Goal: Navigation & Orientation: Find specific page/section

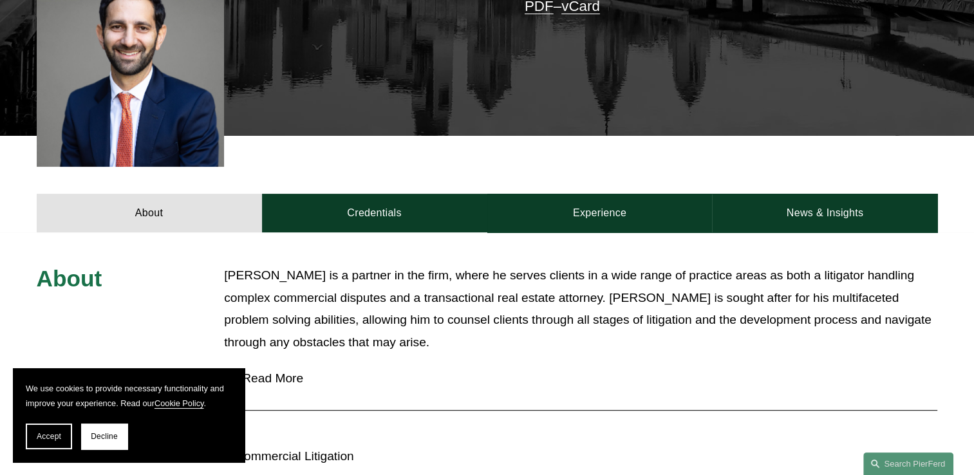
scroll to position [579, 0]
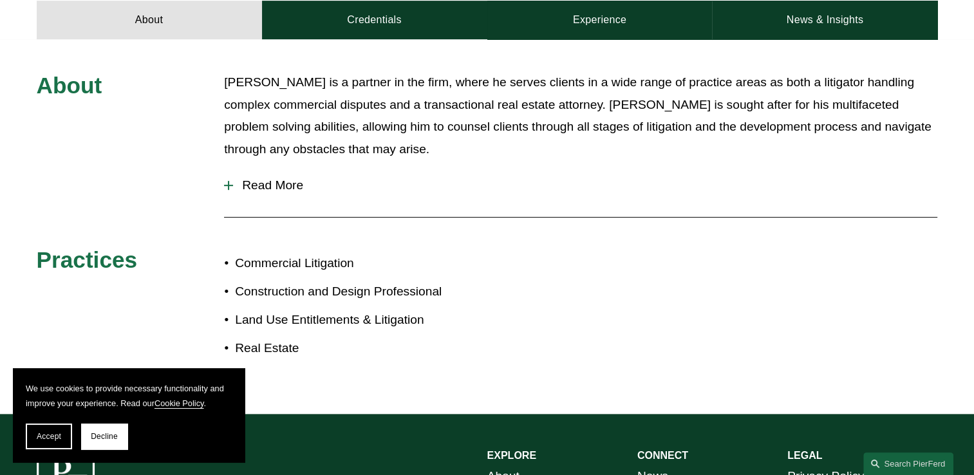
click at [227, 178] on button "Read More" at bounding box center [580, 185] width 713 height 33
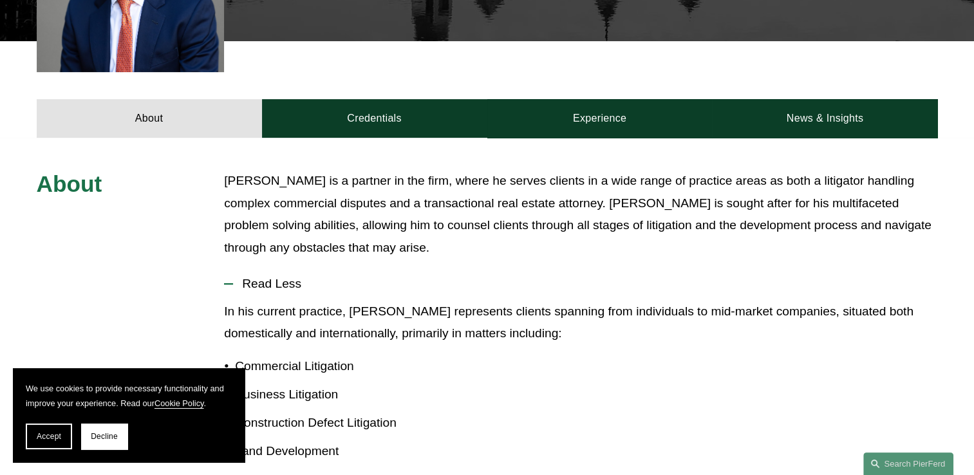
scroll to position [308, 0]
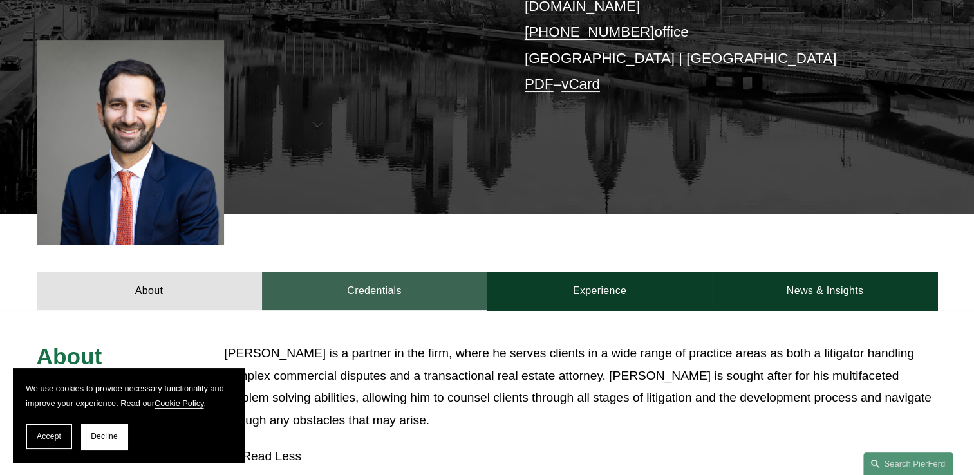
click at [429, 286] on link "Credentials" at bounding box center [374, 291] width 225 height 39
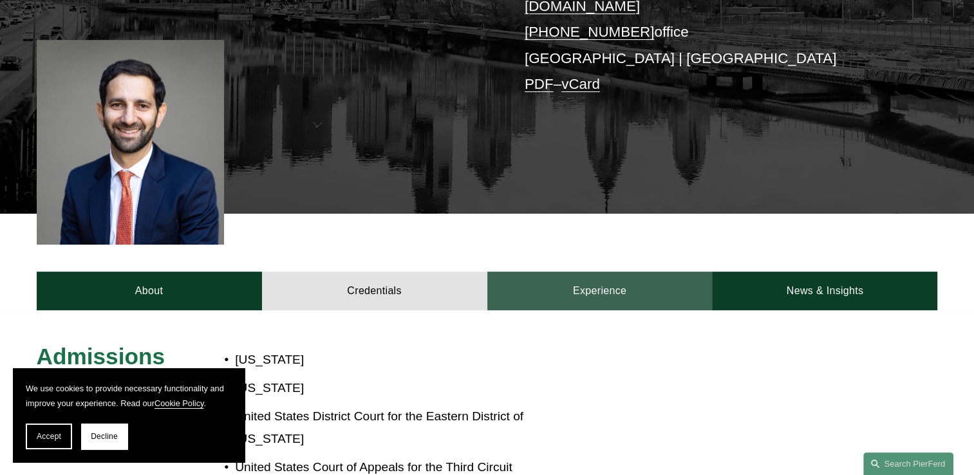
click at [494, 288] on link "Experience" at bounding box center [599, 291] width 225 height 39
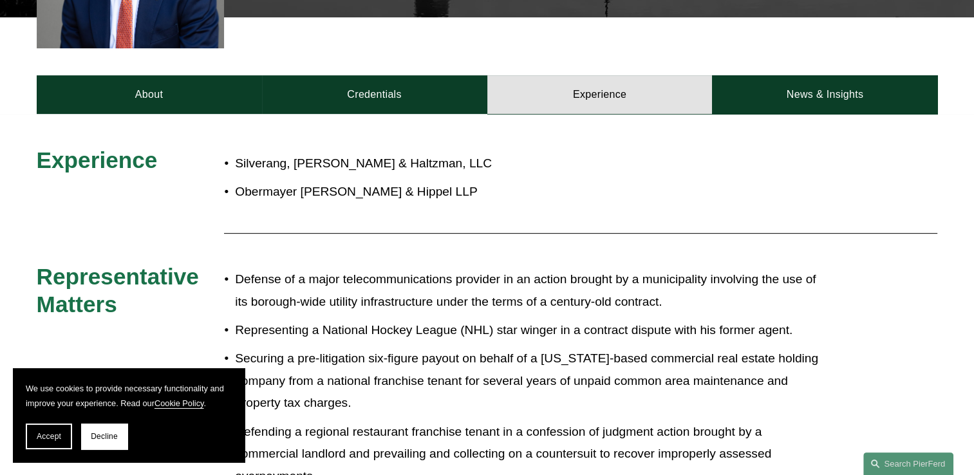
scroll to position [501, 0]
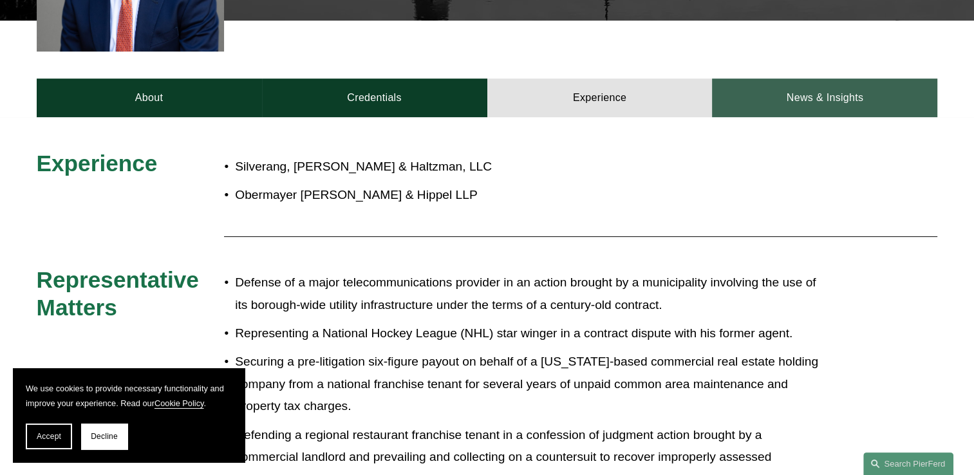
click at [749, 91] on link "News & Insights" at bounding box center [824, 98] width 225 height 39
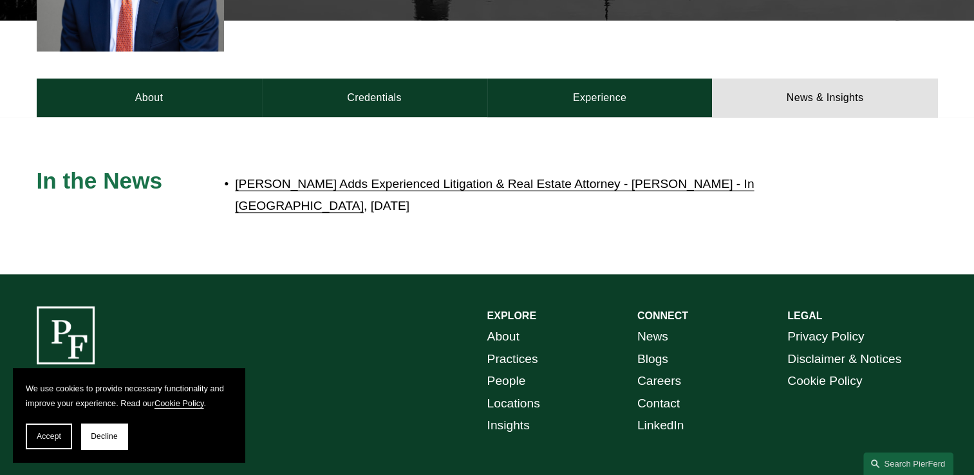
click at [336, 177] on link "[PERSON_NAME] Adds Experienced Litigation & Real Estate Attorney - [PERSON_NAME…" at bounding box center [494, 195] width 519 height 36
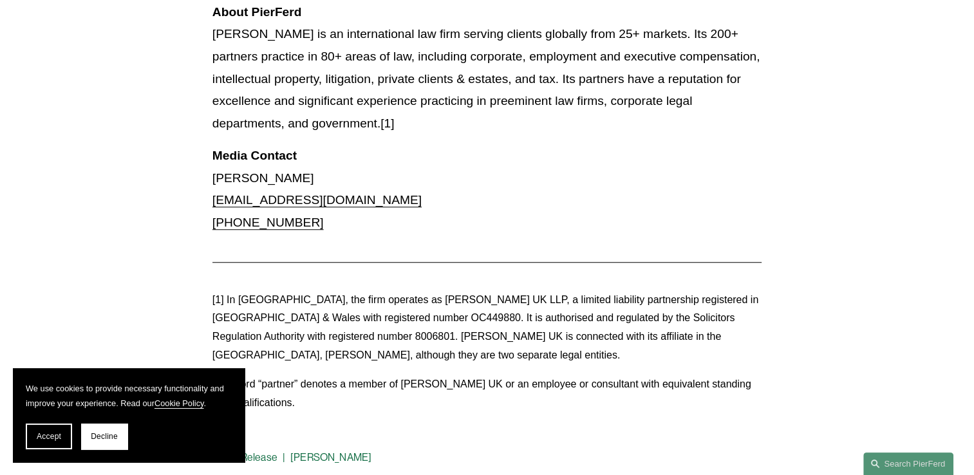
scroll to position [1094, 0]
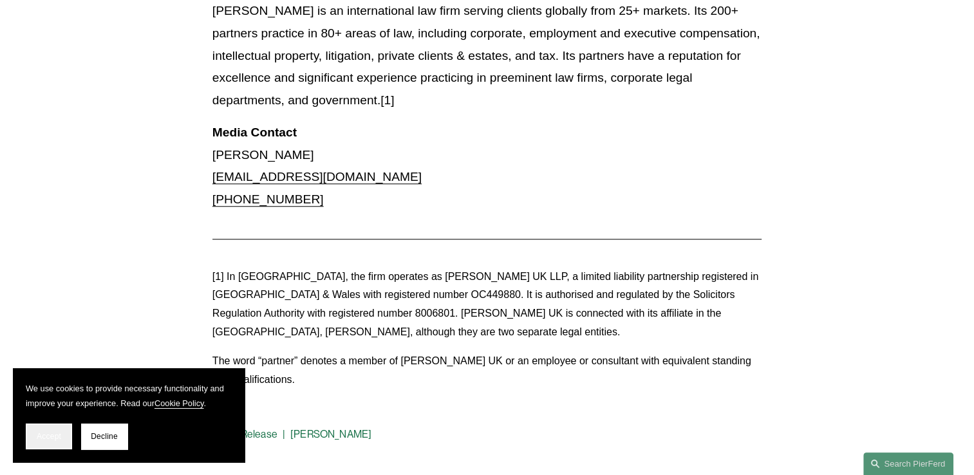
click at [28, 439] on button "Accept" at bounding box center [49, 437] width 46 height 26
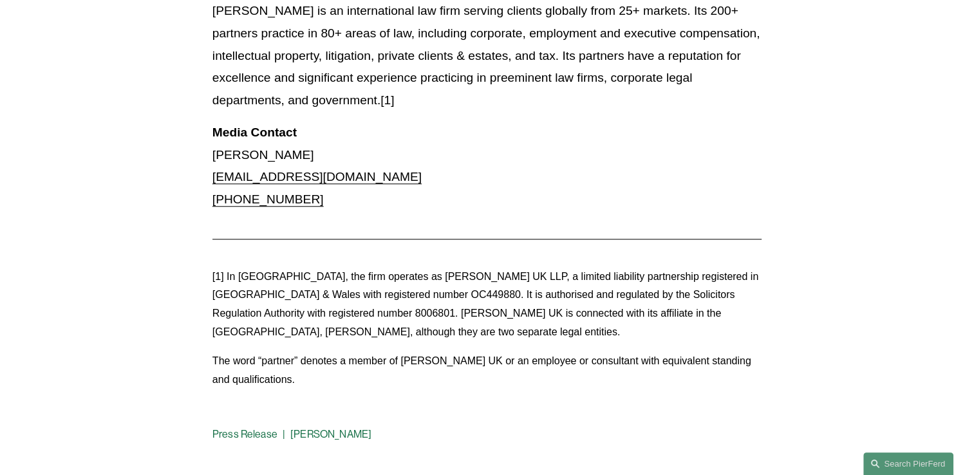
scroll to position [0, 0]
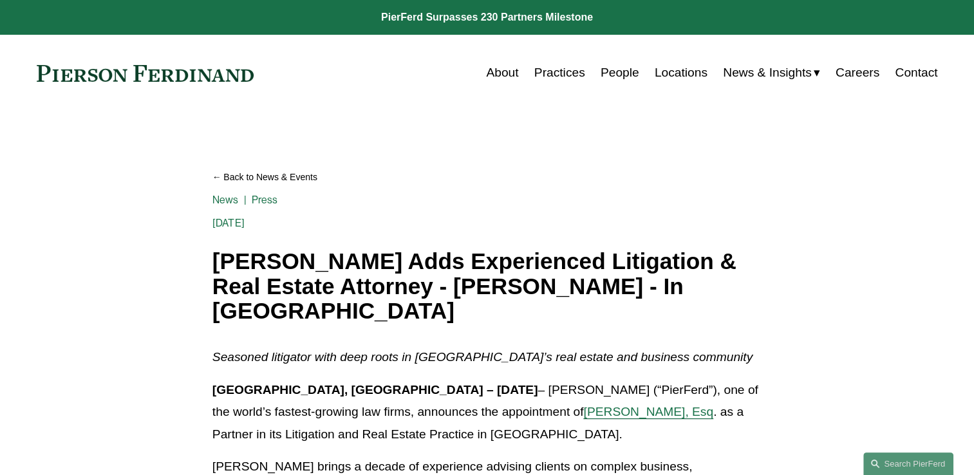
click at [695, 71] on link "Locations" at bounding box center [681, 73] width 53 height 24
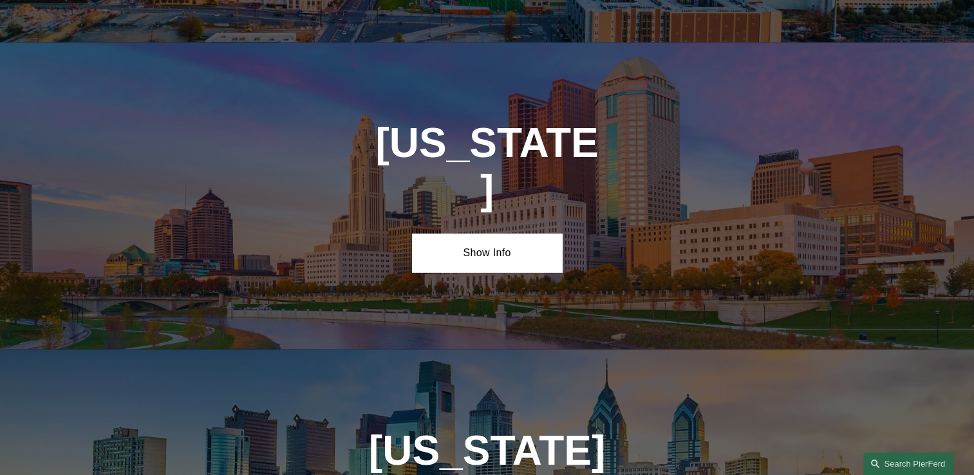
scroll to position [3991, 0]
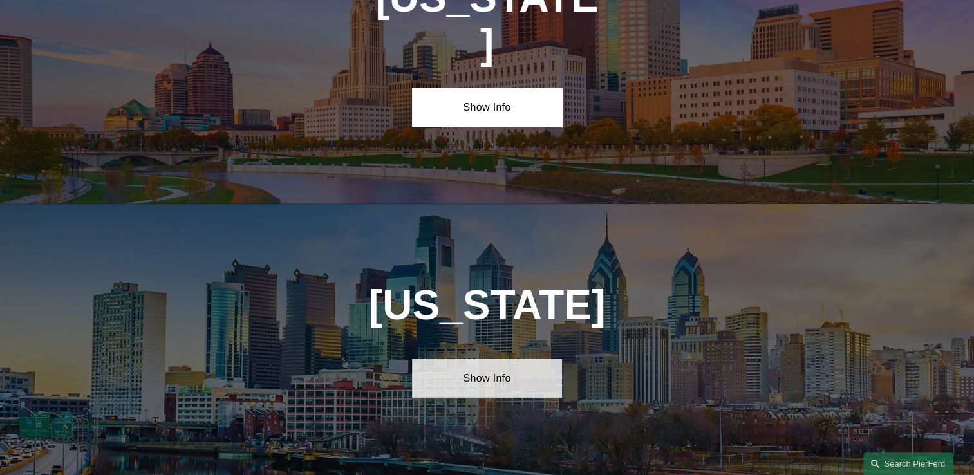
click at [497, 359] on link "Show Info" at bounding box center [487, 378] width 150 height 39
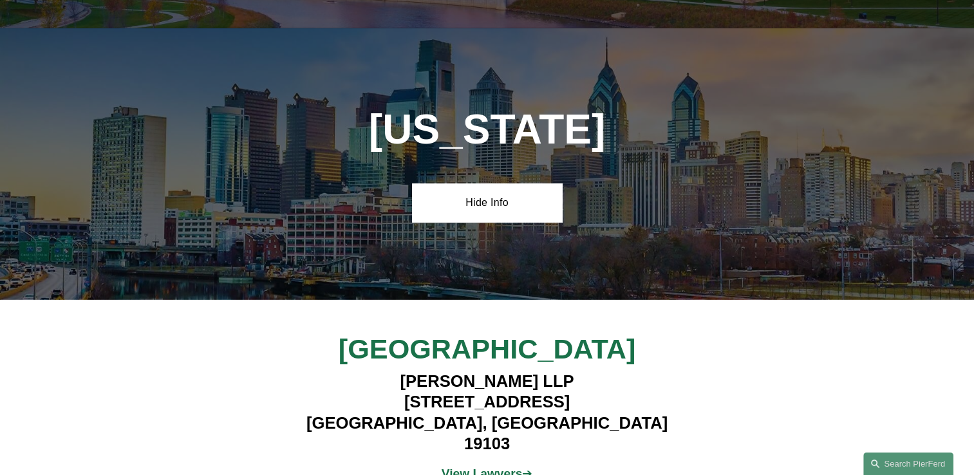
scroll to position [4184, 0]
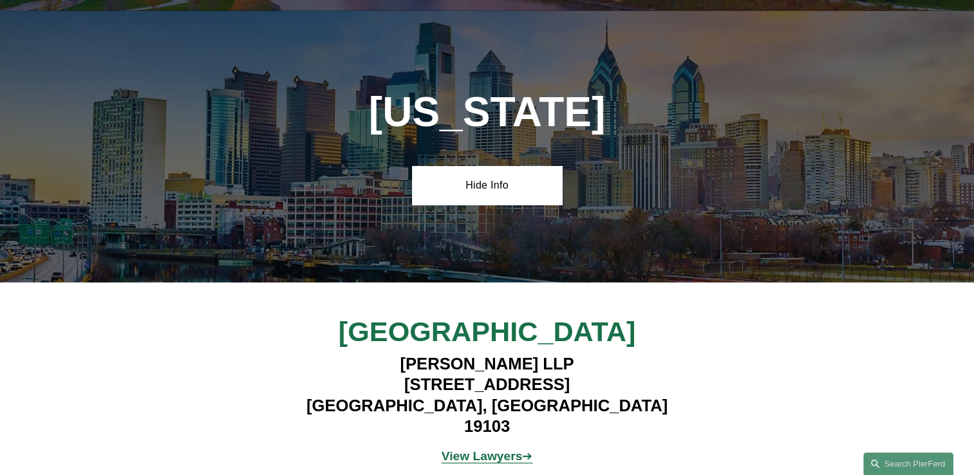
click at [507, 449] on strong "View Lawyers" at bounding box center [482, 456] width 81 height 14
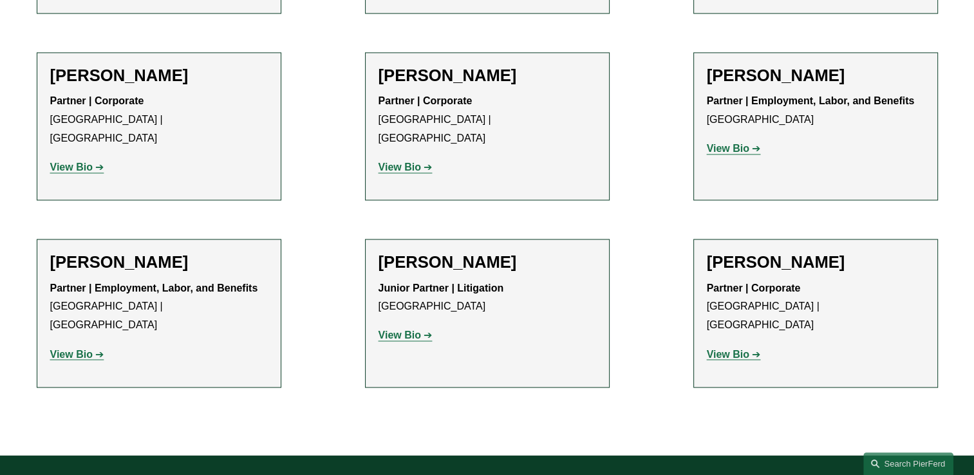
scroll to position [2188, 0]
